Goal: Check status: Check status

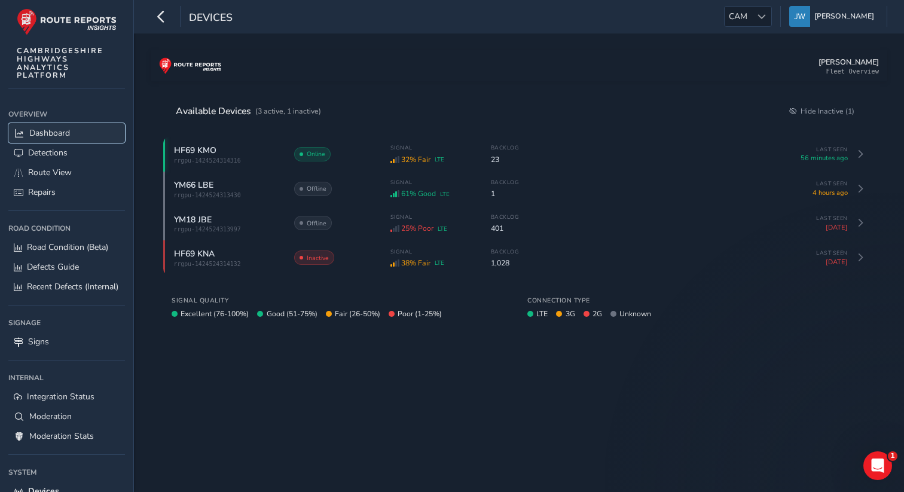
click at [57, 139] on link "Dashboard" at bounding box center [66, 133] width 117 height 20
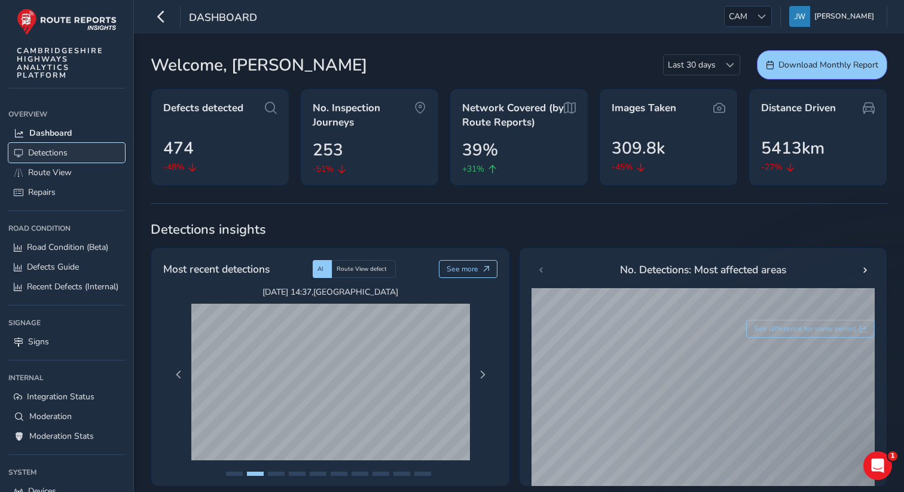
click at [78, 155] on link "Detections" at bounding box center [66, 153] width 117 height 20
